Goal: Information Seeking & Learning: Learn about a topic

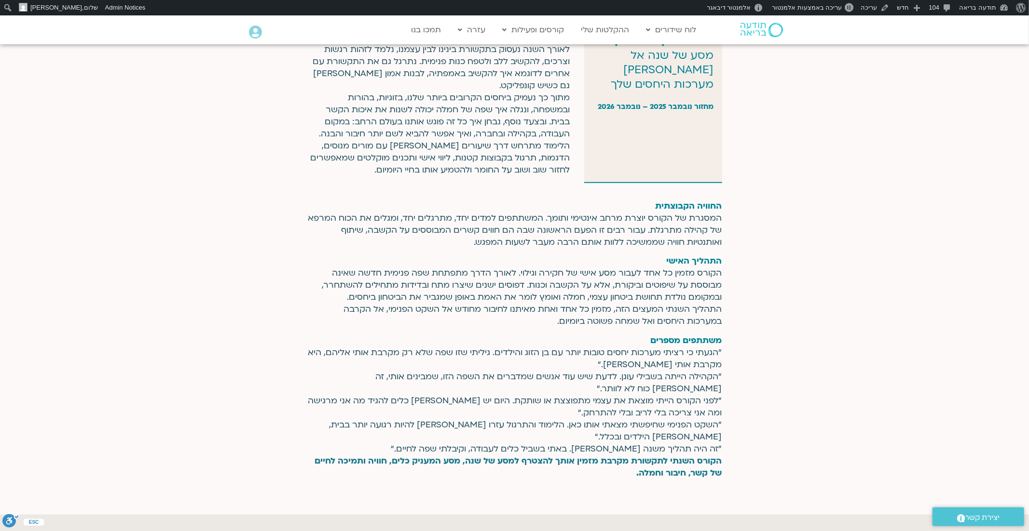
scroll to position [701, 0]
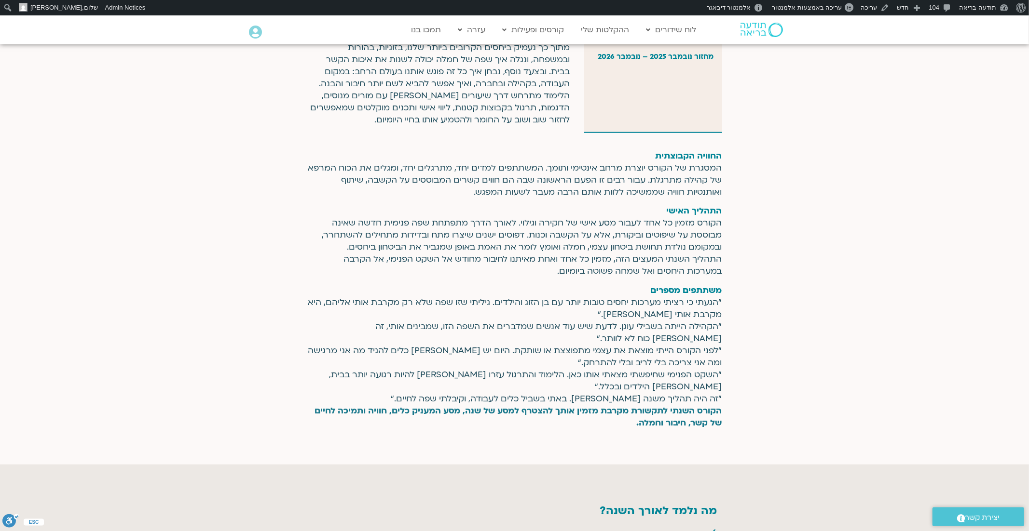
click at [643, 176] on p "החוויה הקבוצתית המסגרת של הקורס יוצרת מרחב אינטימי ותומך. המשתתפים למדים יחד, מ…" at bounding box center [514, 174] width 415 height 48
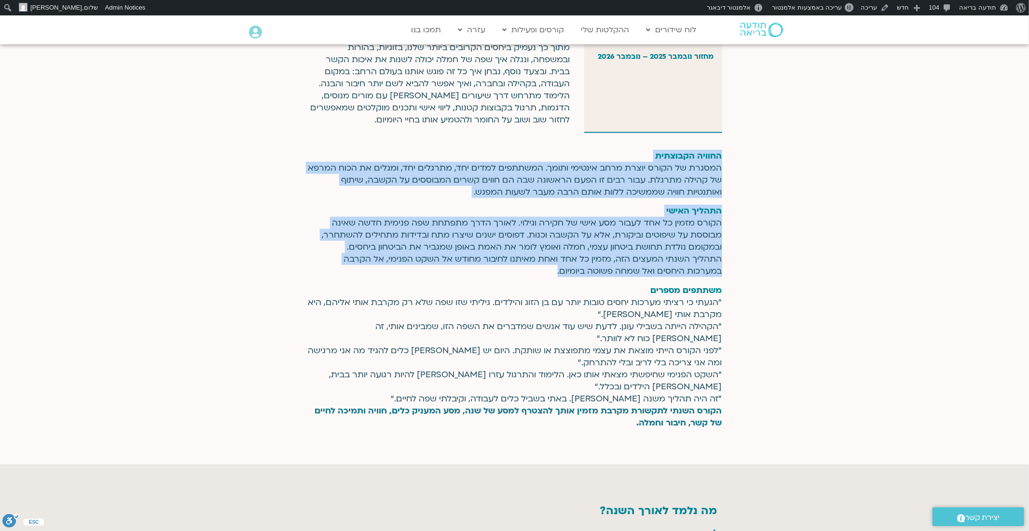
drag, startPoint x: 722, startPoint y: 156, endPoint x: 511, endPoint y: 280, distance: 244.9
click at [511, 280] on section "החוויה הקבוצתית המסגרת של הקורס יוצרת מרחב אינטימי ותומך. המשתתפים למדים יחד, מ…" at bounding box center [514, 301] width 1029 height 327
copy section "החוויה הקבוצתית המסגרת של הקורס יוצרת מרחב אינטימי ותומך. המשתתפים למדים יחד, מ…"
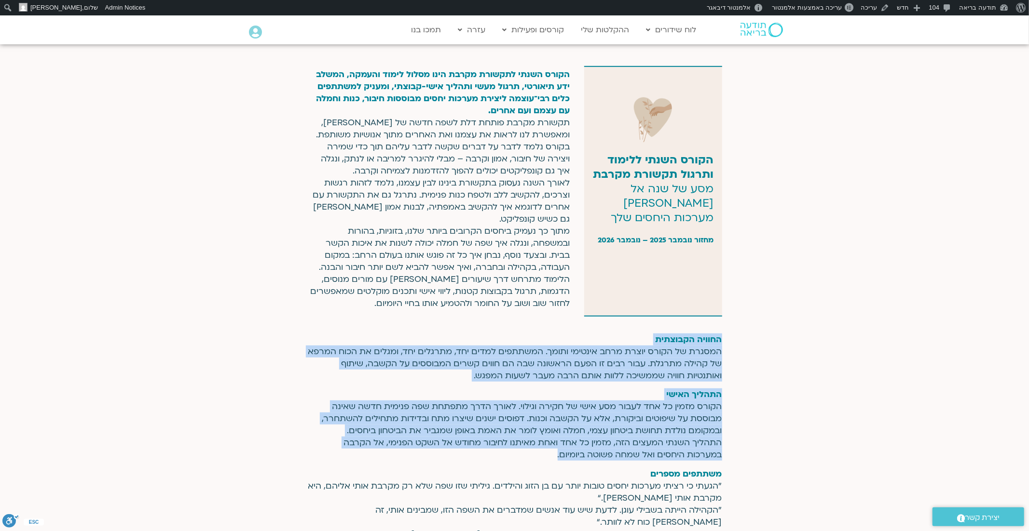
scroll to position [517, 0]
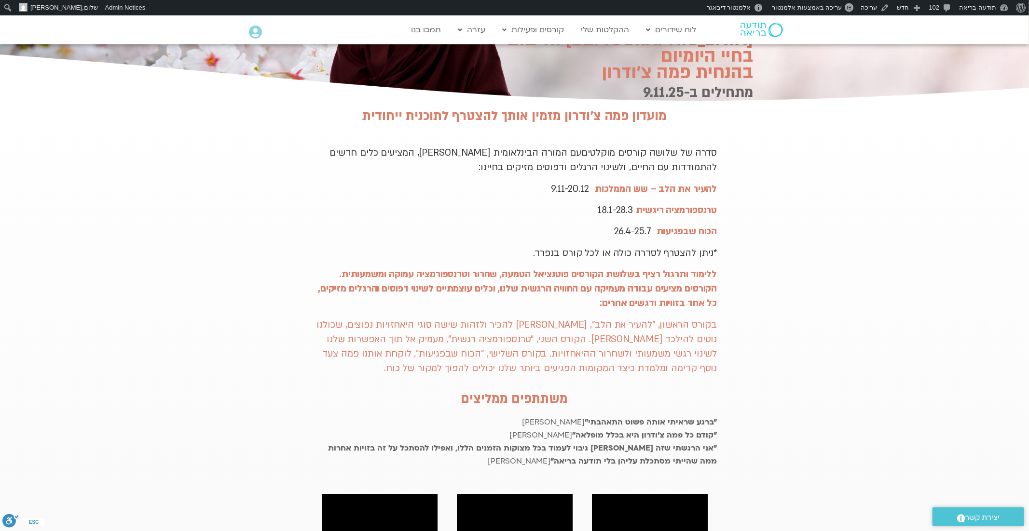
scroll to position [143, 0]
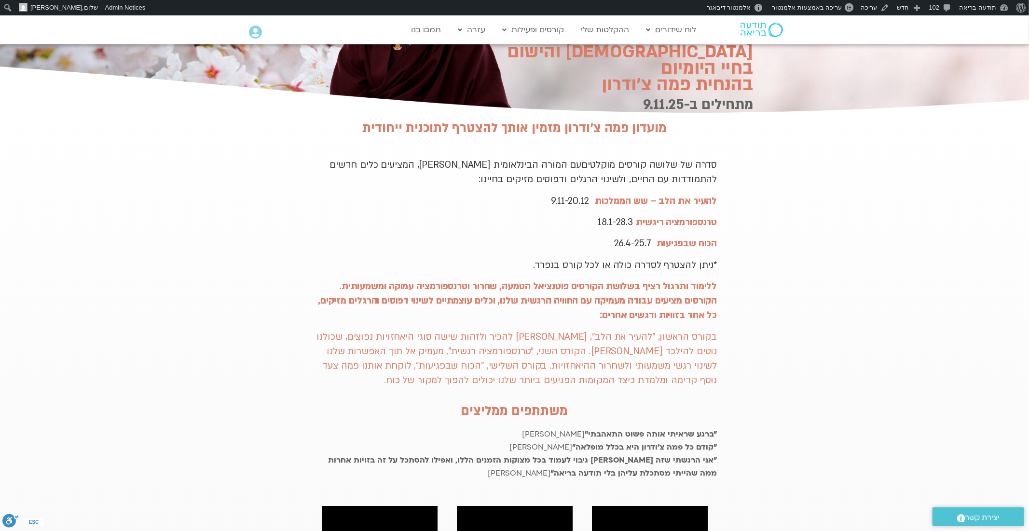
click at [799, 194] on section "מועדון פמה צ׳ודרון מזמין אותך להצטרף לתוכנית ייחודית סדרה של שלושה קורסים מוקלט…" at bounding box center [514, 496] width 1029 height 760
click at [862, 222] on section "מועדון פמה צ׳ודרון מזמין אותך להצטרף לתוכנית ייחודית סדרה של שלושה קורסים מוקלט…" at bounding box center [514, 496] width 1029 height 760
click at [822, 9] on span "עריכה באמצעות אלמנטור" at bounding box center [807, 7] width 70 height 7
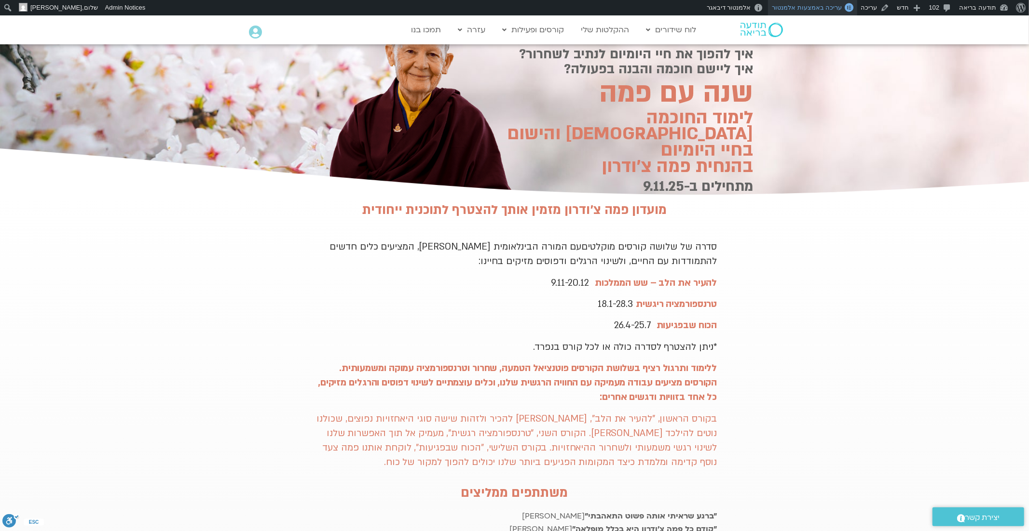
scroll to position [0, 0]
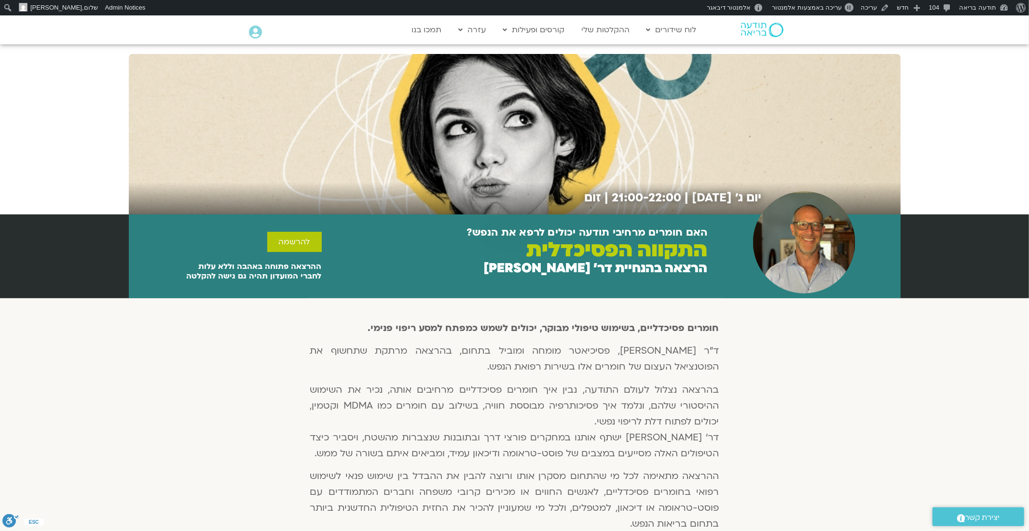
click at [752, 25] on img at bounding box center [762, 30] width 42 height 14
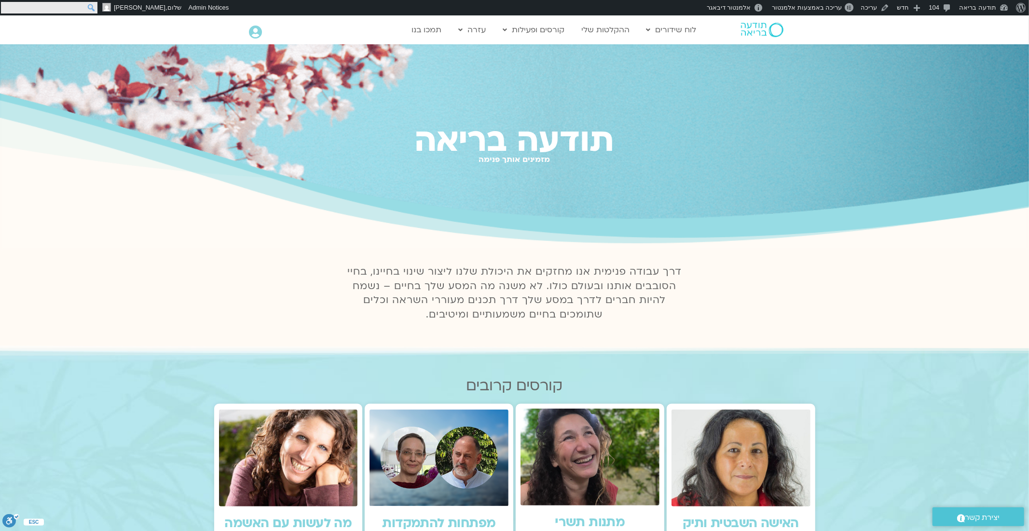
click at [8, 6] on input "חיפוש" at bounding box center [49, 8] width 96 height 12
type input "התמקדות"
click input "חיפוש" at bounding box center [0, 0] width 0 height 0
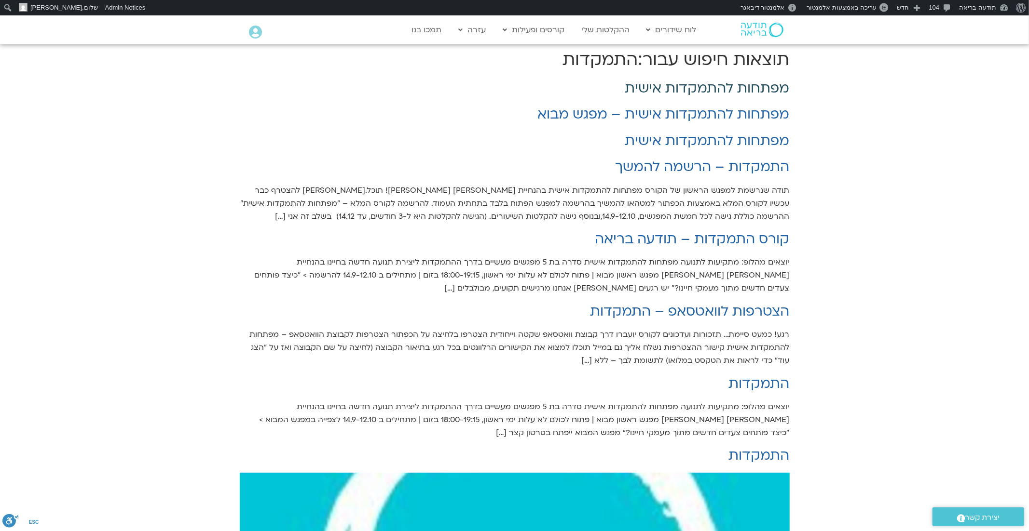
click at [657, 91] on link "מפתחות להתמקדות אישית" at bounding box center [707, 88] width 164 height 18
click at [590, 117] on link "מפתחות להתמקדות אישית – מפגש מבוא" at bounding box center [664, 114] width 252 height 18
